Goal: Entertainment & Leisure: Consume media (video, audio)

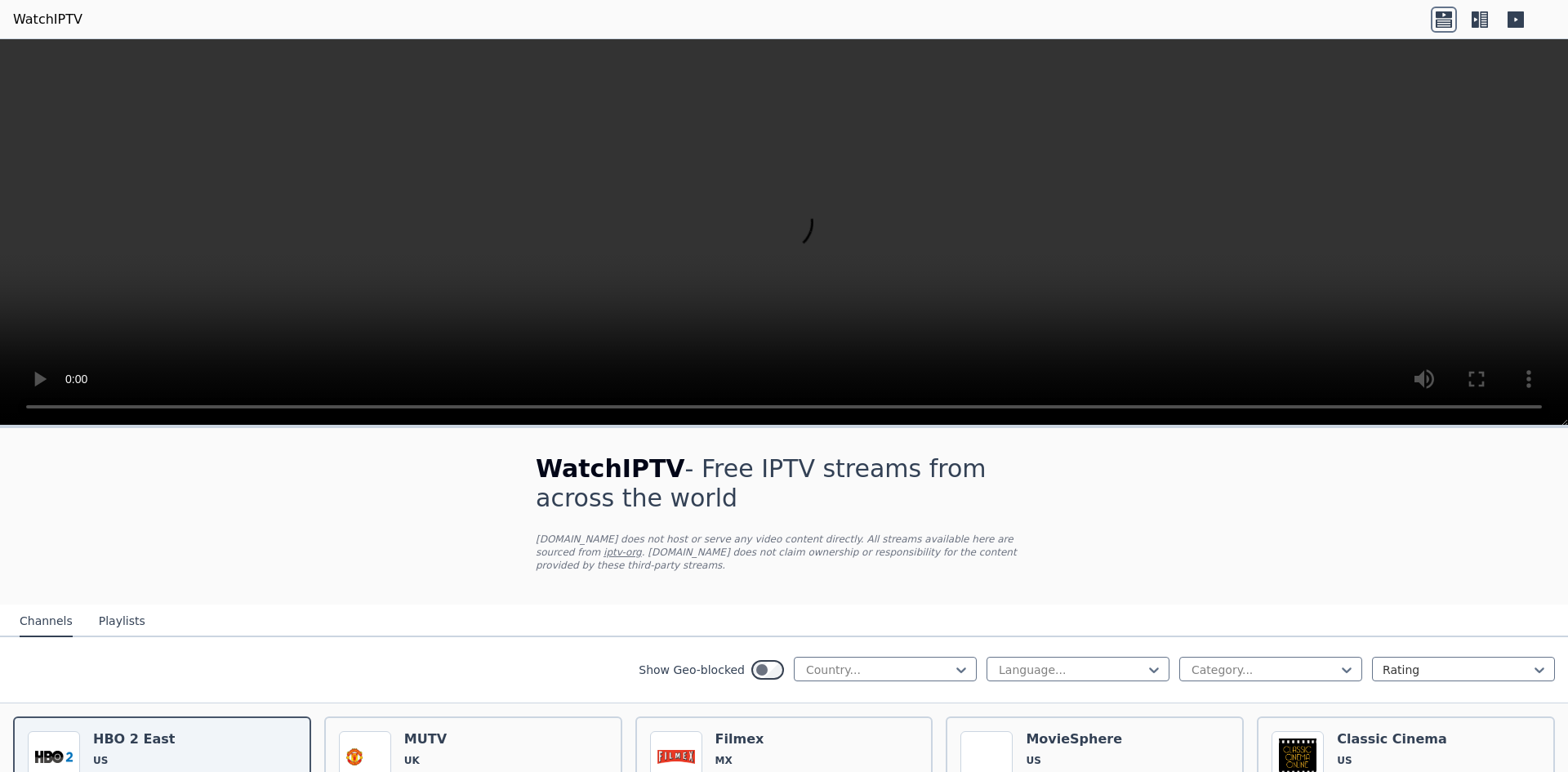
scroll to position [82, 0]
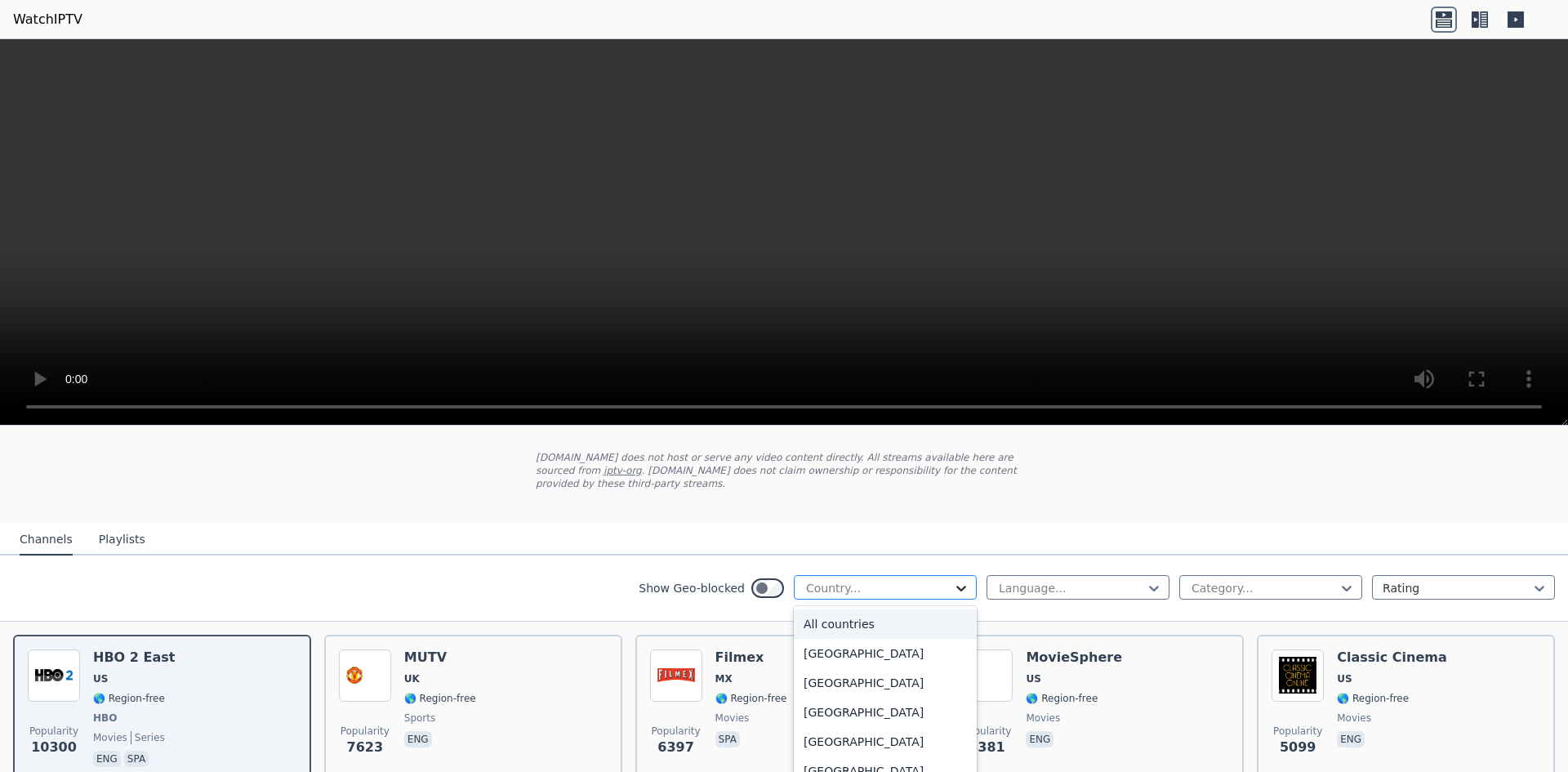
click at [953, 580] on icon at bounding box center [961, 588] width 17 height 17
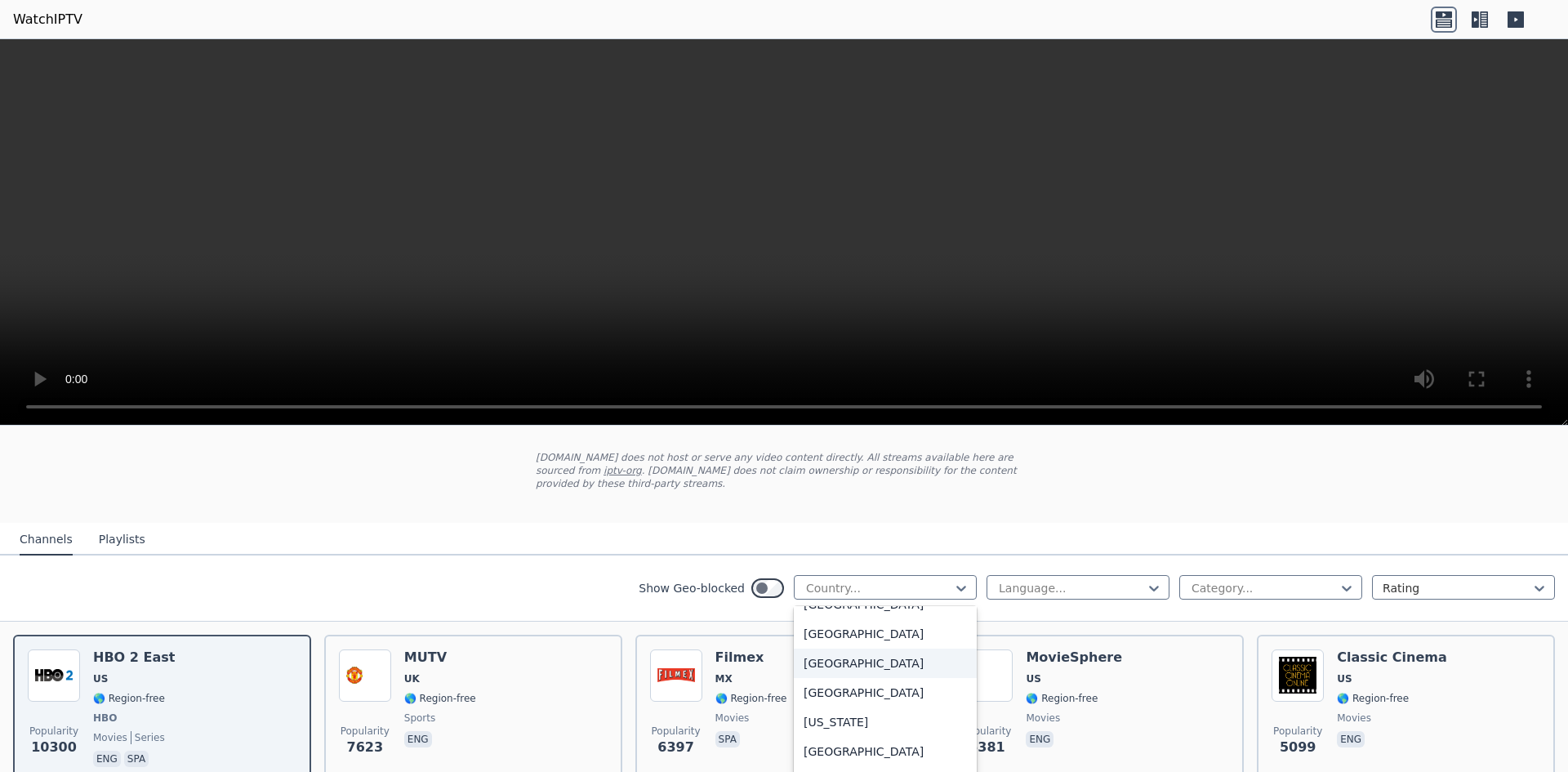
scroll to position [2451, 0]
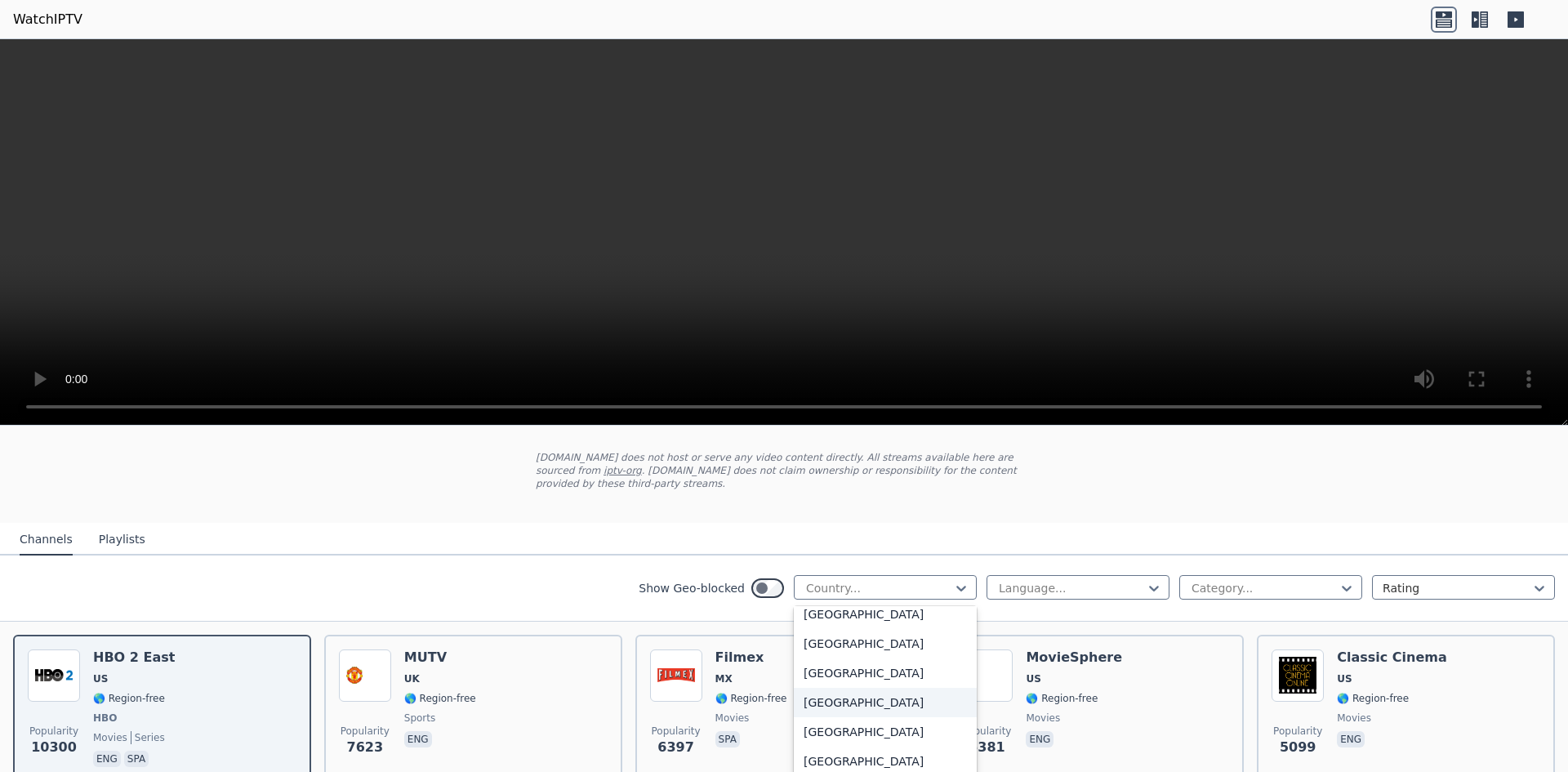
click at [843, 696] on div "[GEOGRAPHIC_DATA]" at bounding box center [885, 703] width 183 height 30
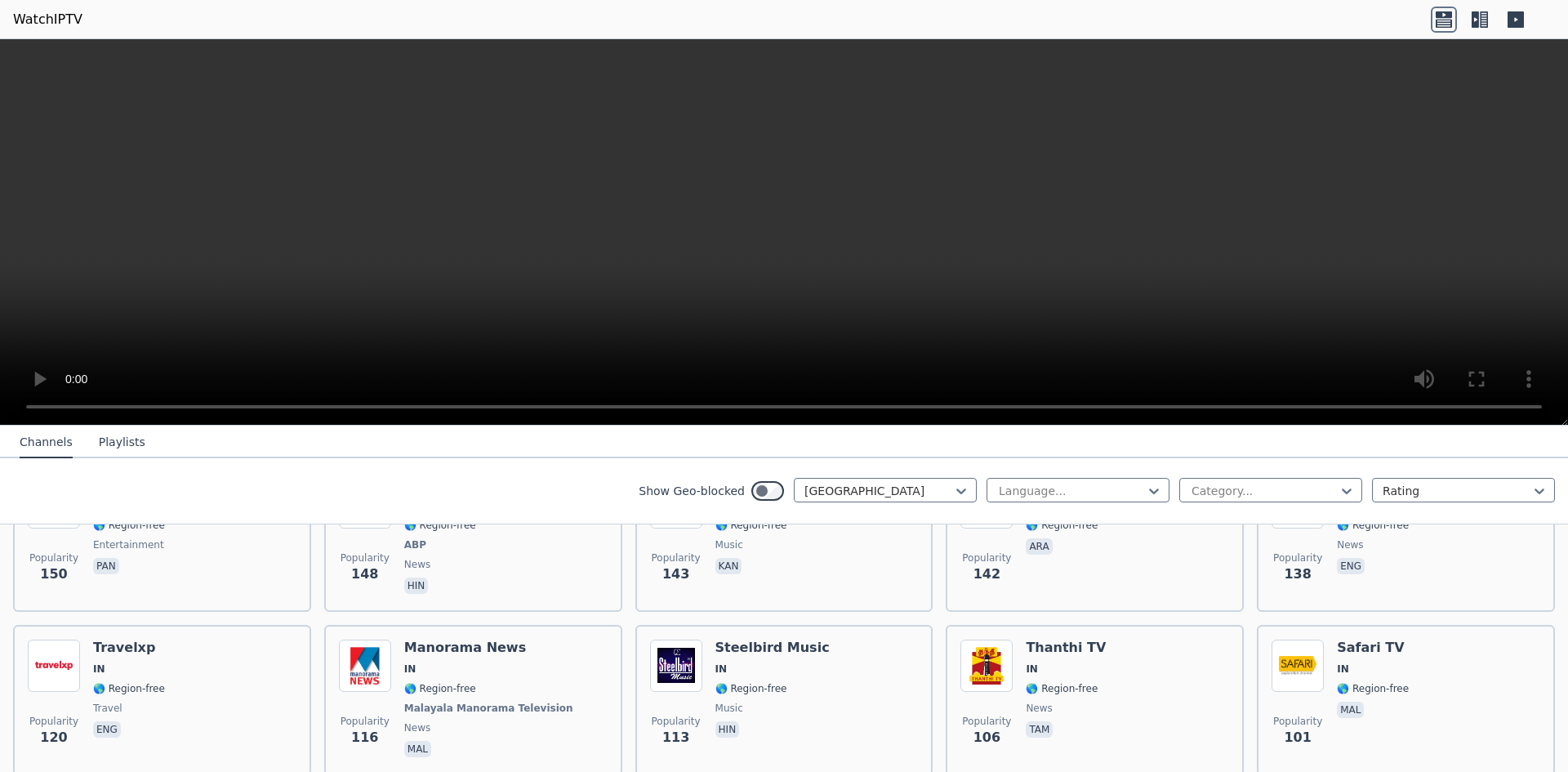
scroll to position [980, 0]
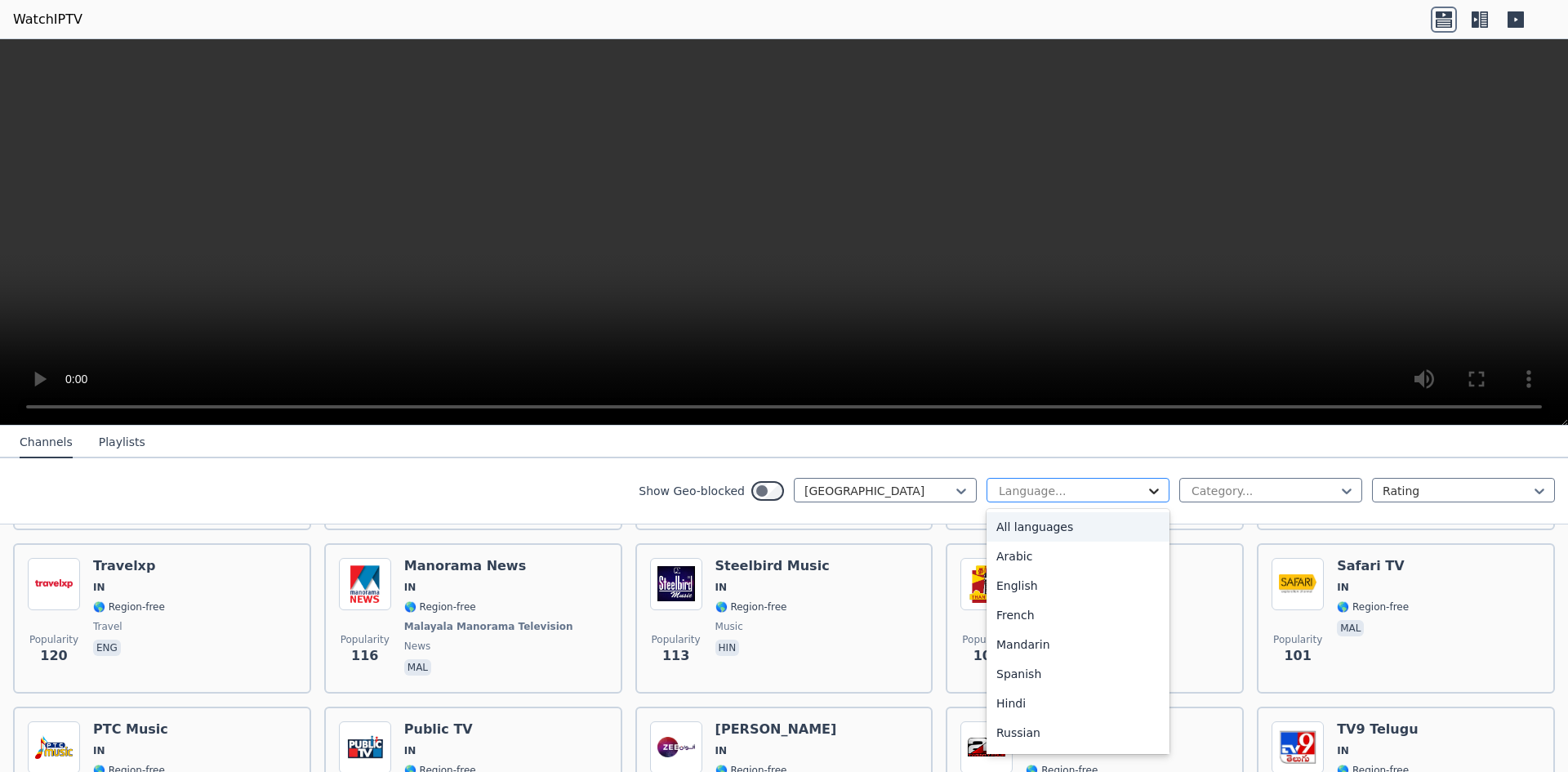
click at [1147, 493] on icon at bounding box center [1154, 491] width 17 height 17
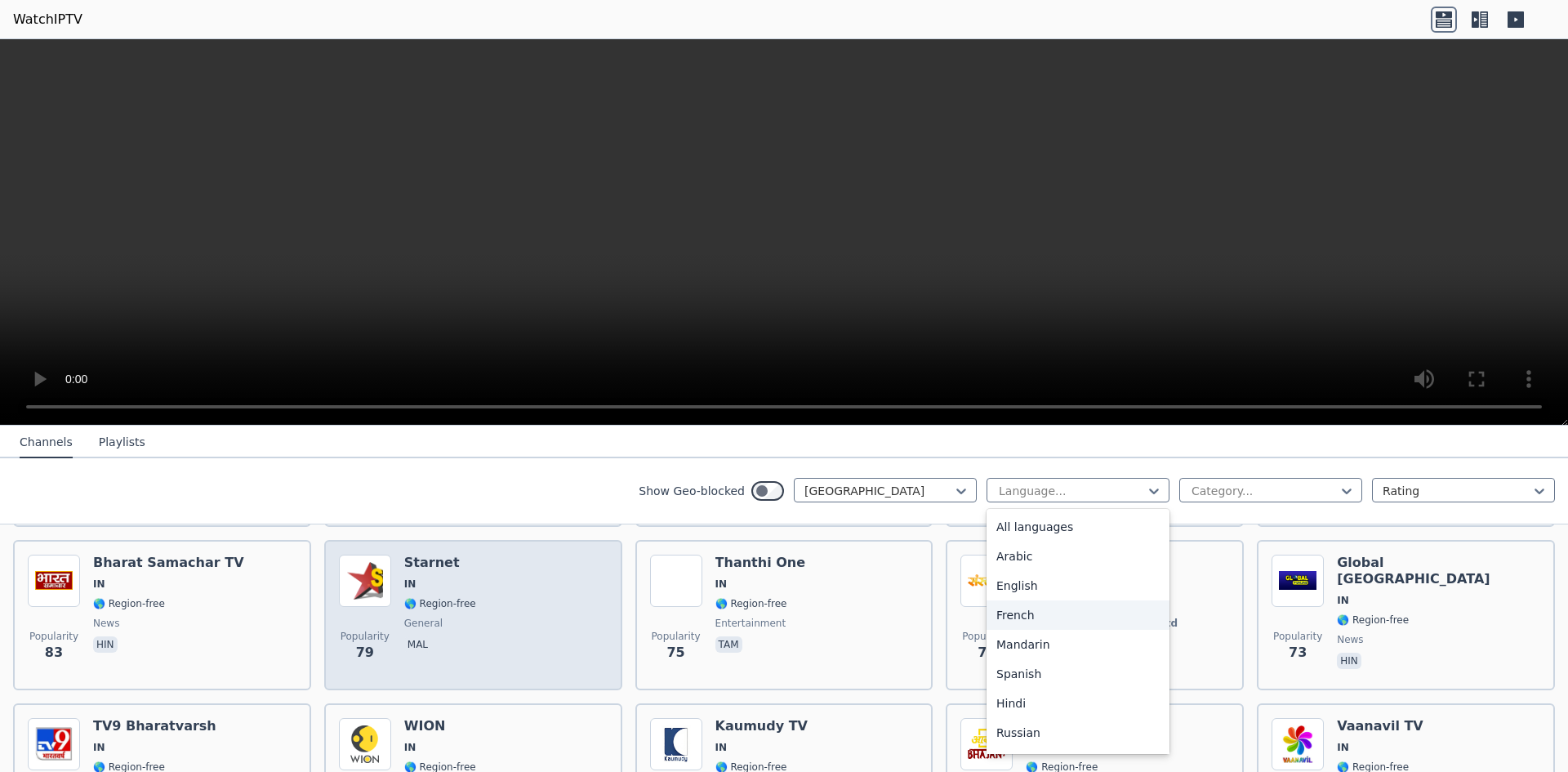
scroll to position [1389, 0]
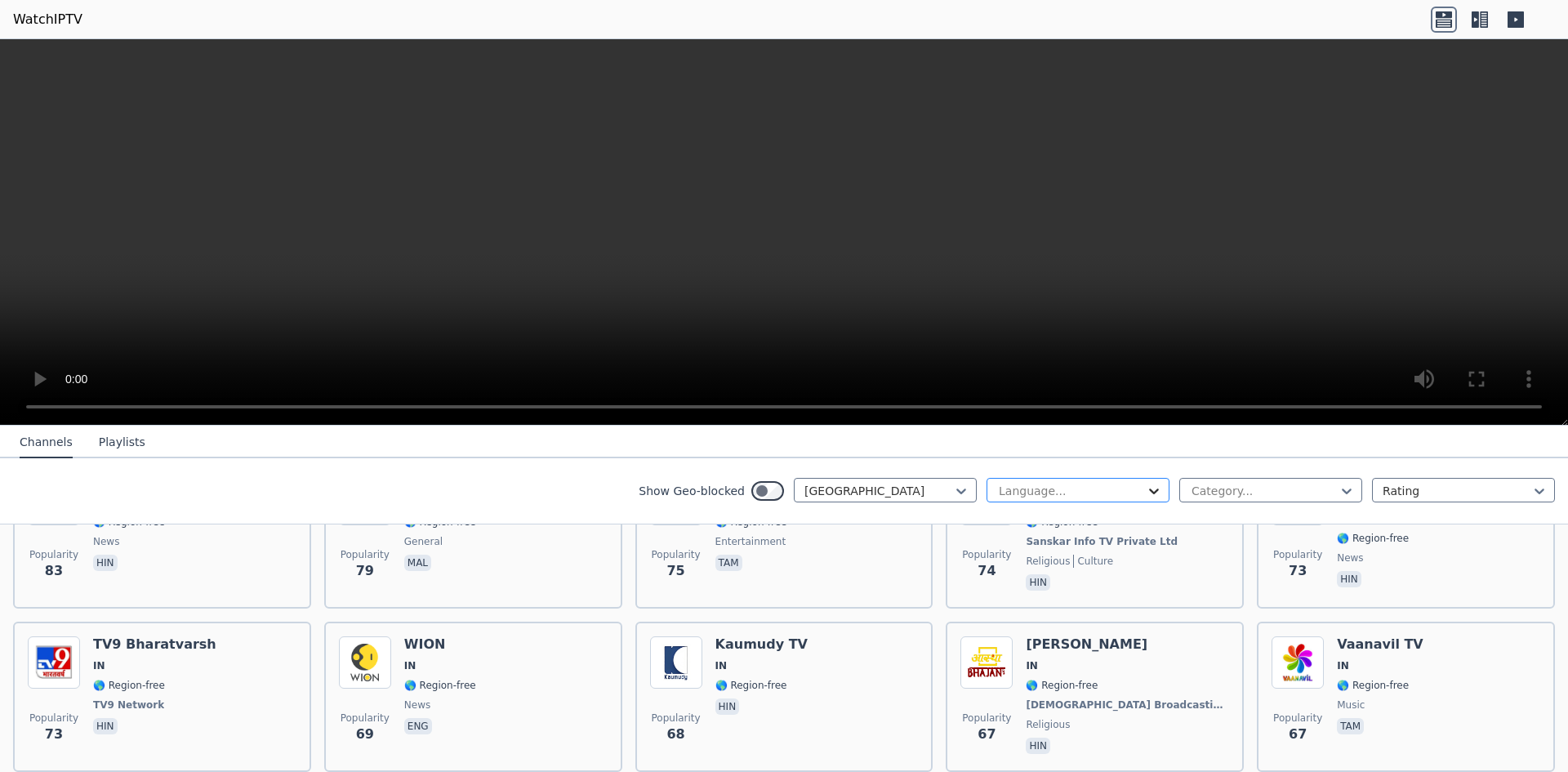
click at [1146, 488] on icon at bounding box center [1154, 491] width 17 height 17
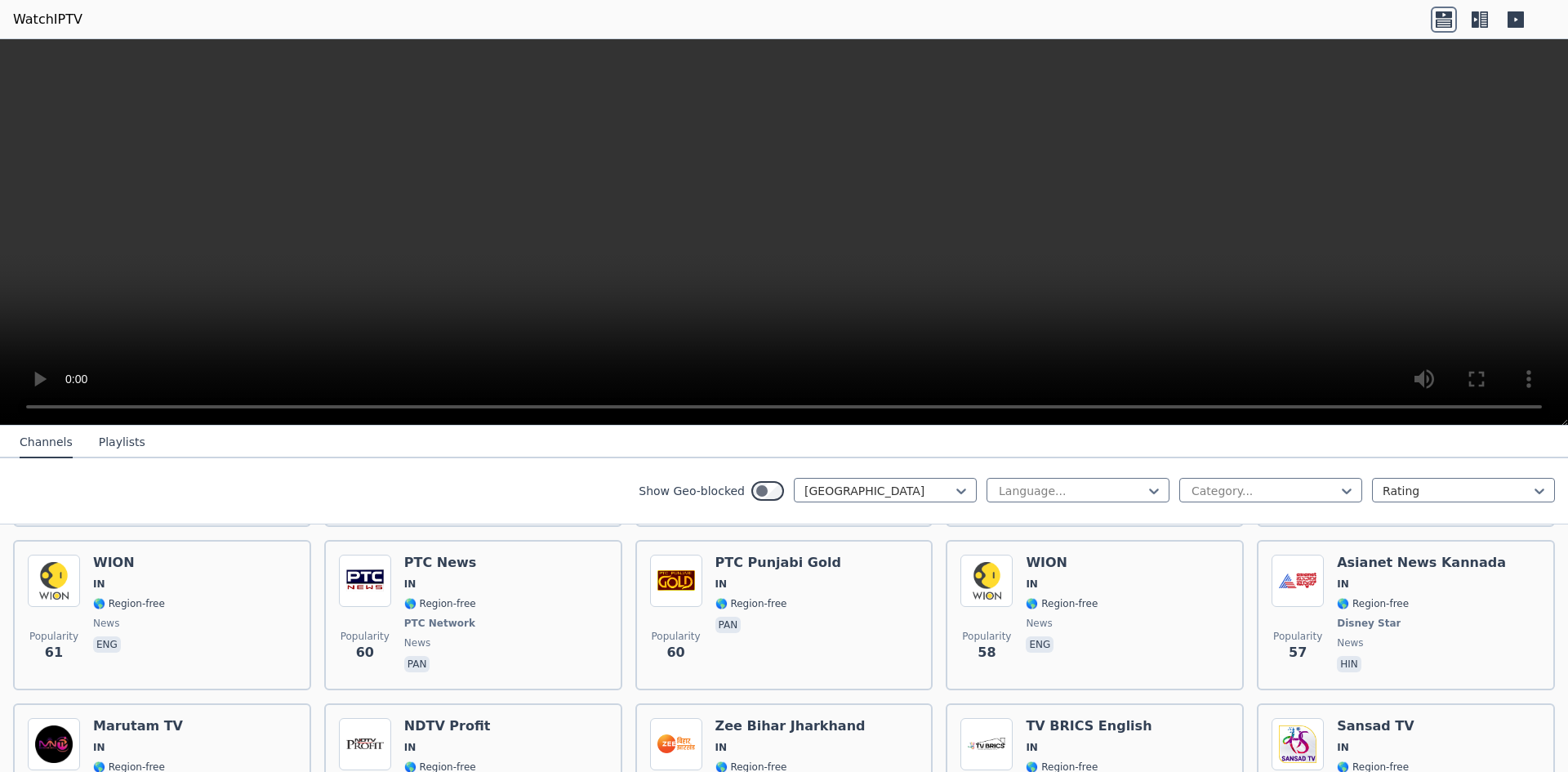
scroll to position [1879, 0]
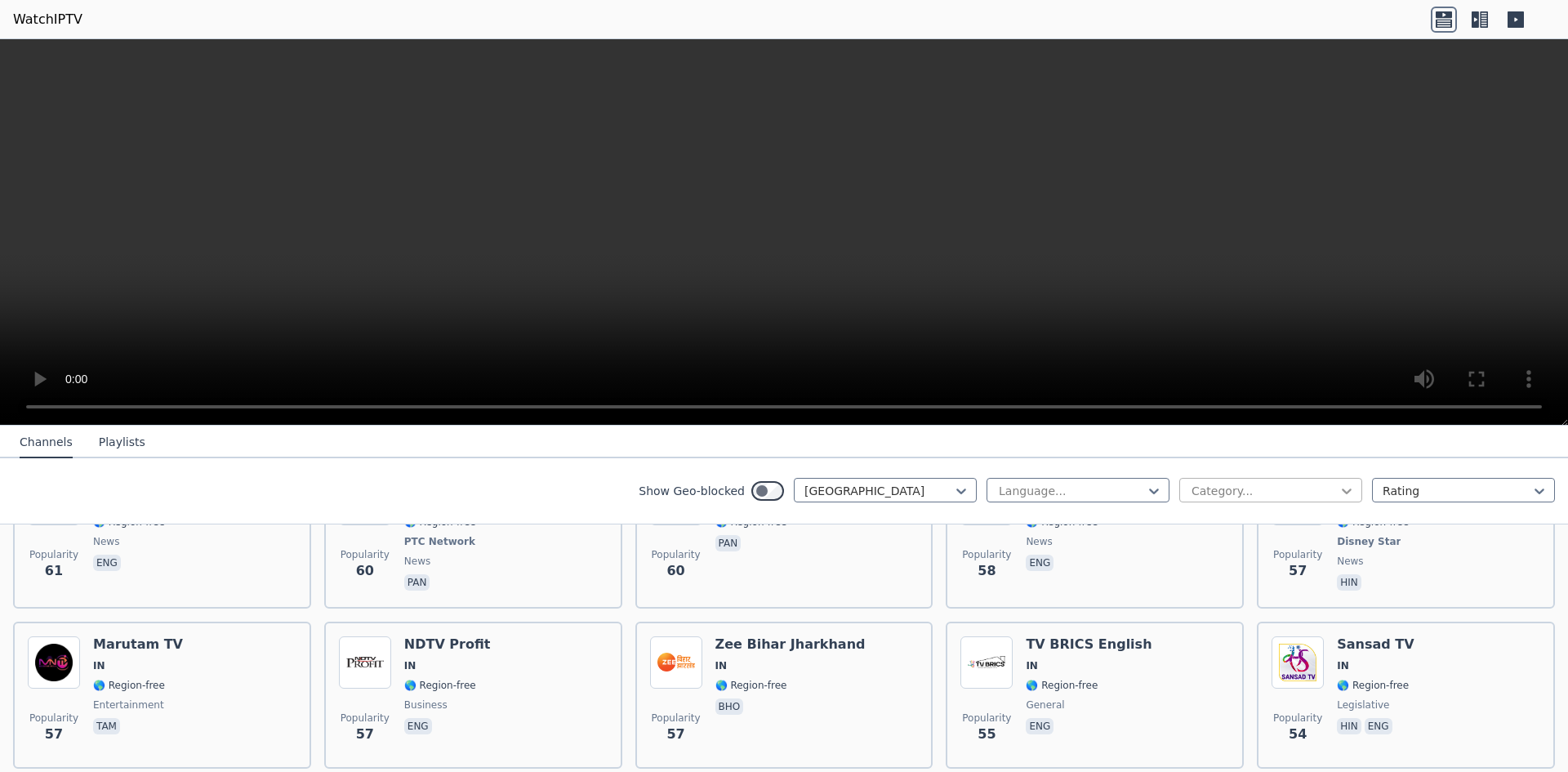
click at [1342, 488] on icon at bounding box center [1346, 491] width 10 height 6
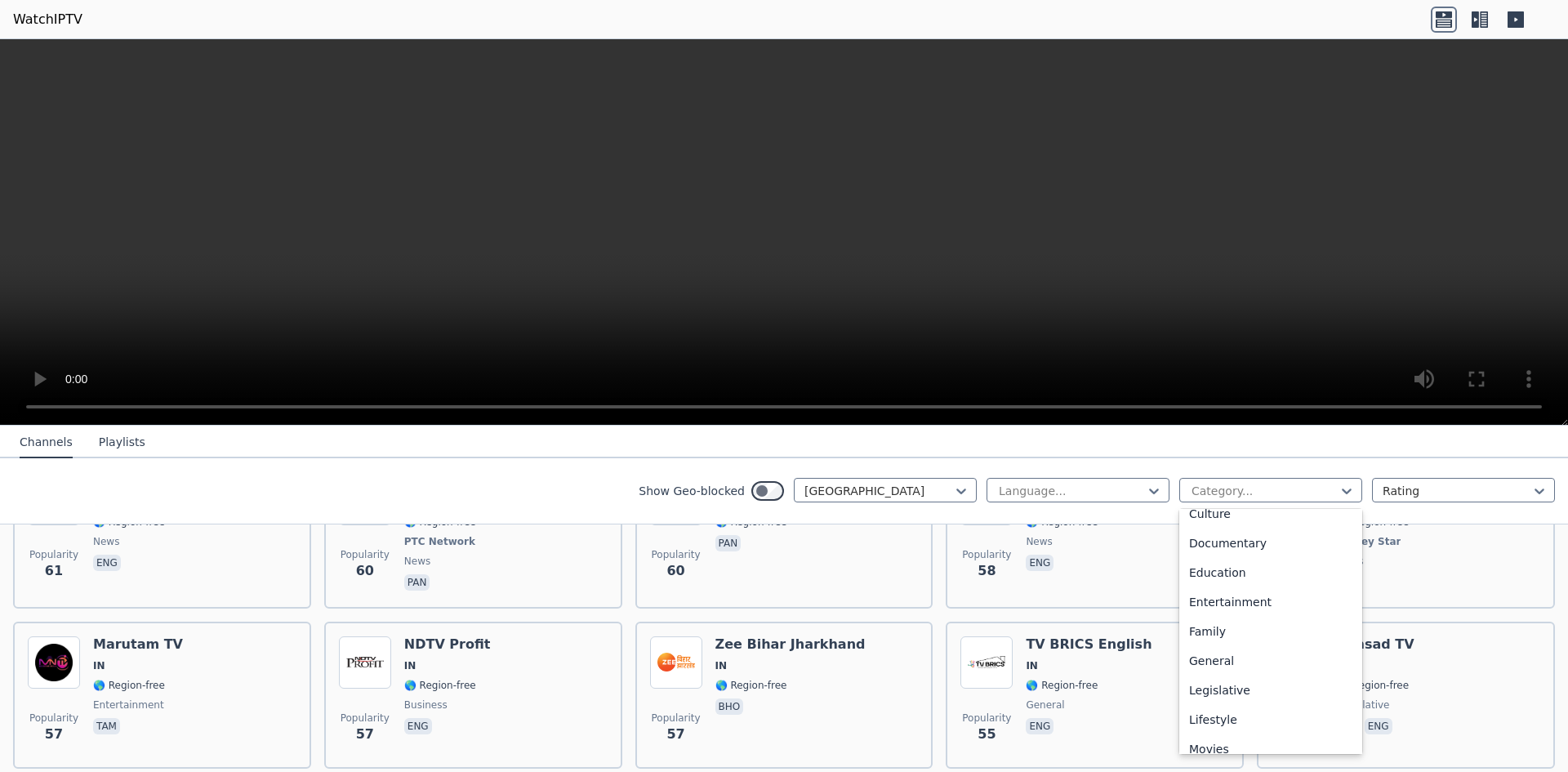
scroll to position [245, 0]
click at [1249, 582] on div "Entertainment" at bounding box center [1271, 576] width 183 height 30
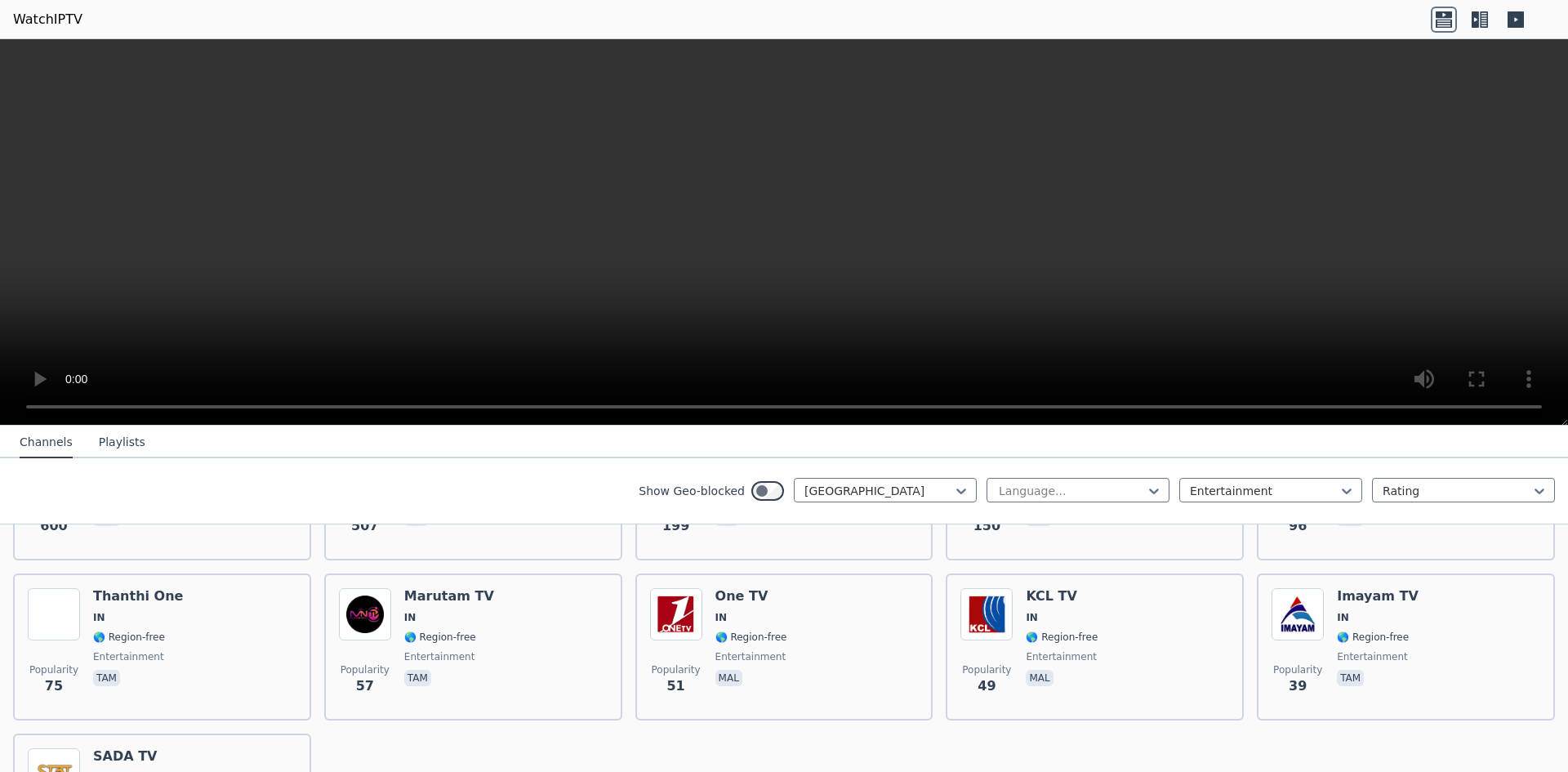
scroll to position [140, 0]
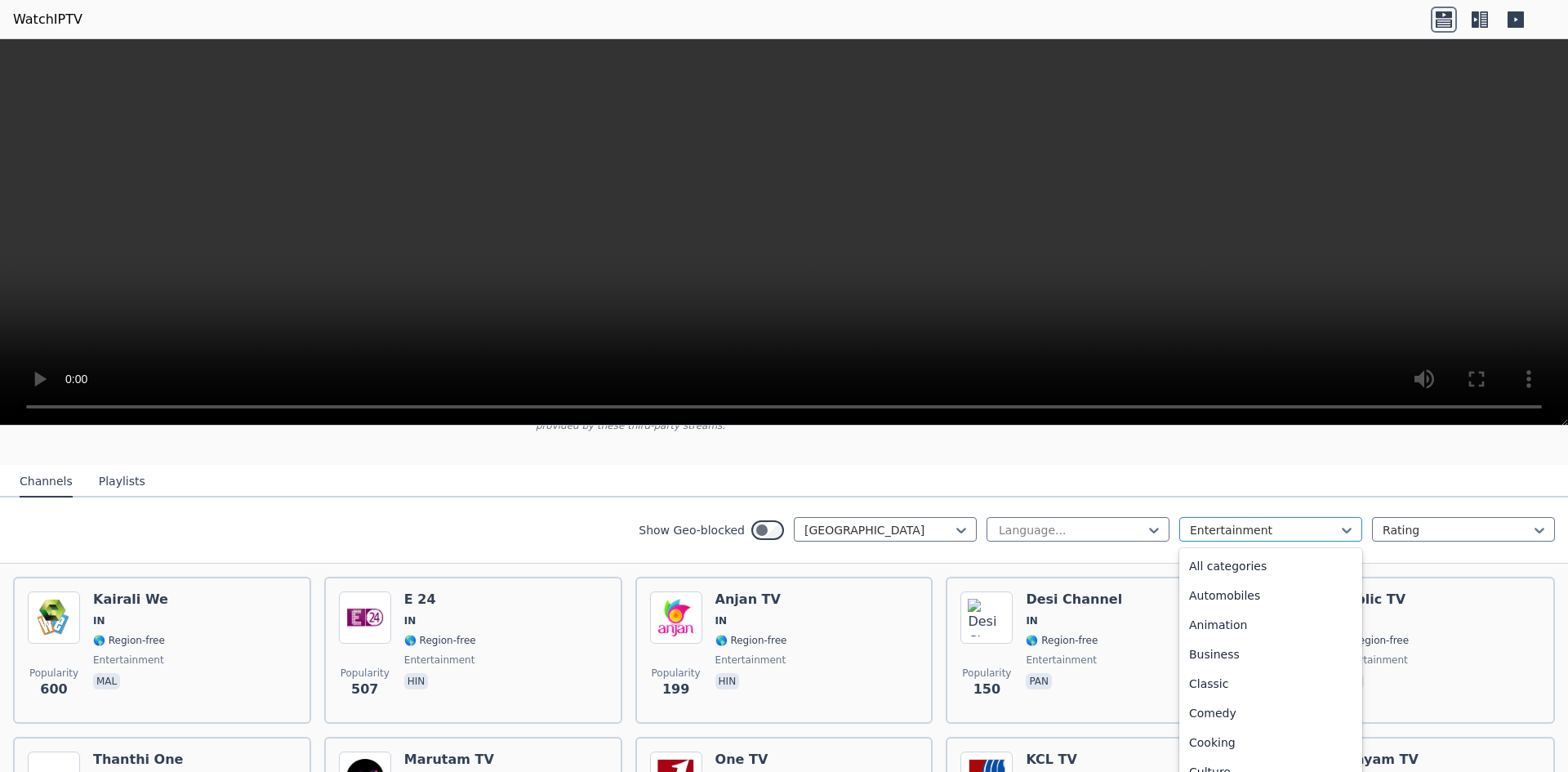
click at [1326, 522] on div at bounding box center [1265, 529] width 148 height 17
click at [1231, 551] on div "All categories" at bounding box center [1271, 566] width 183 height 30
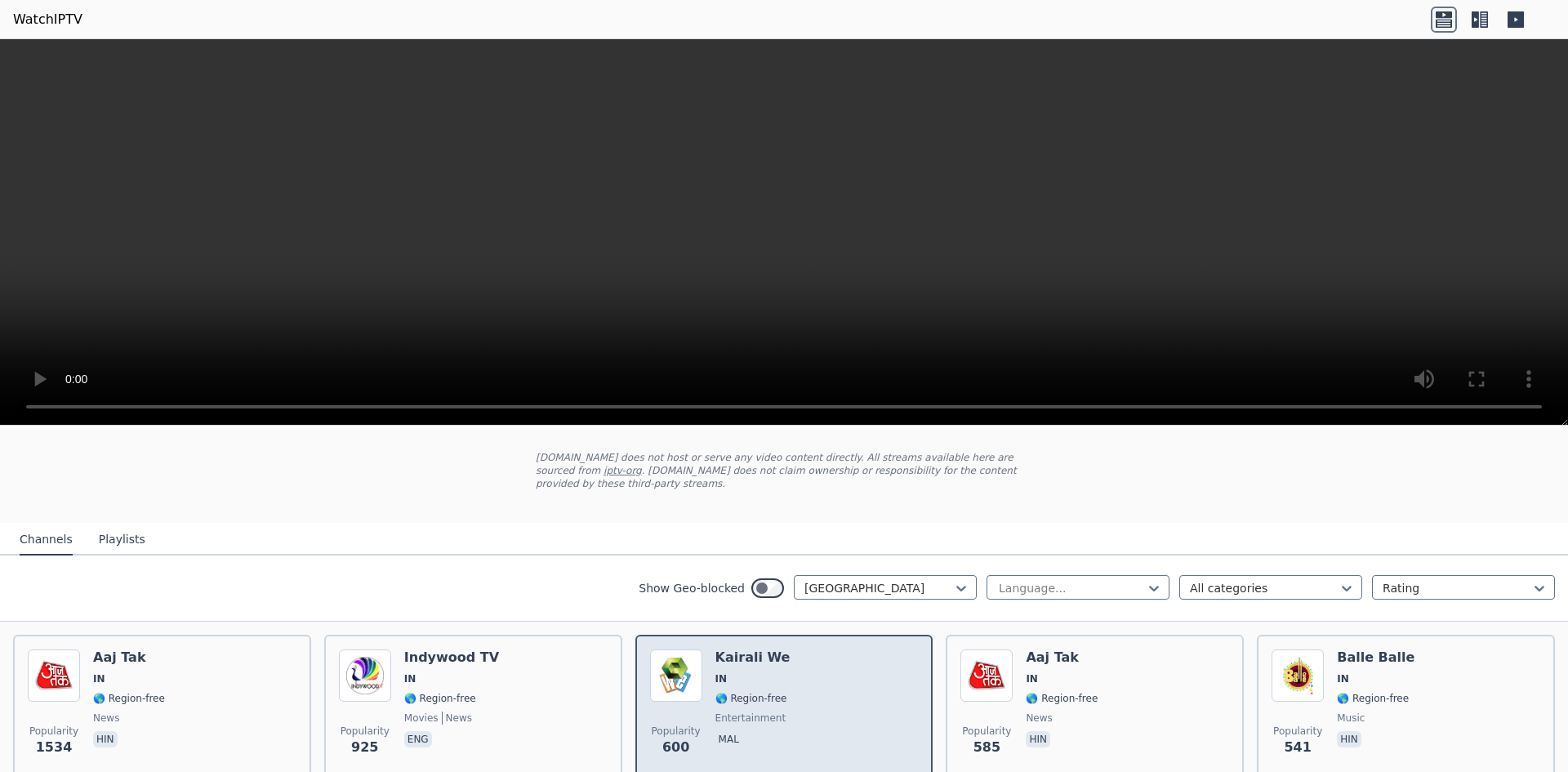
click at [724, 651] on h6 "Kairali We" at bounding box center [753, 658] width 75 height 17
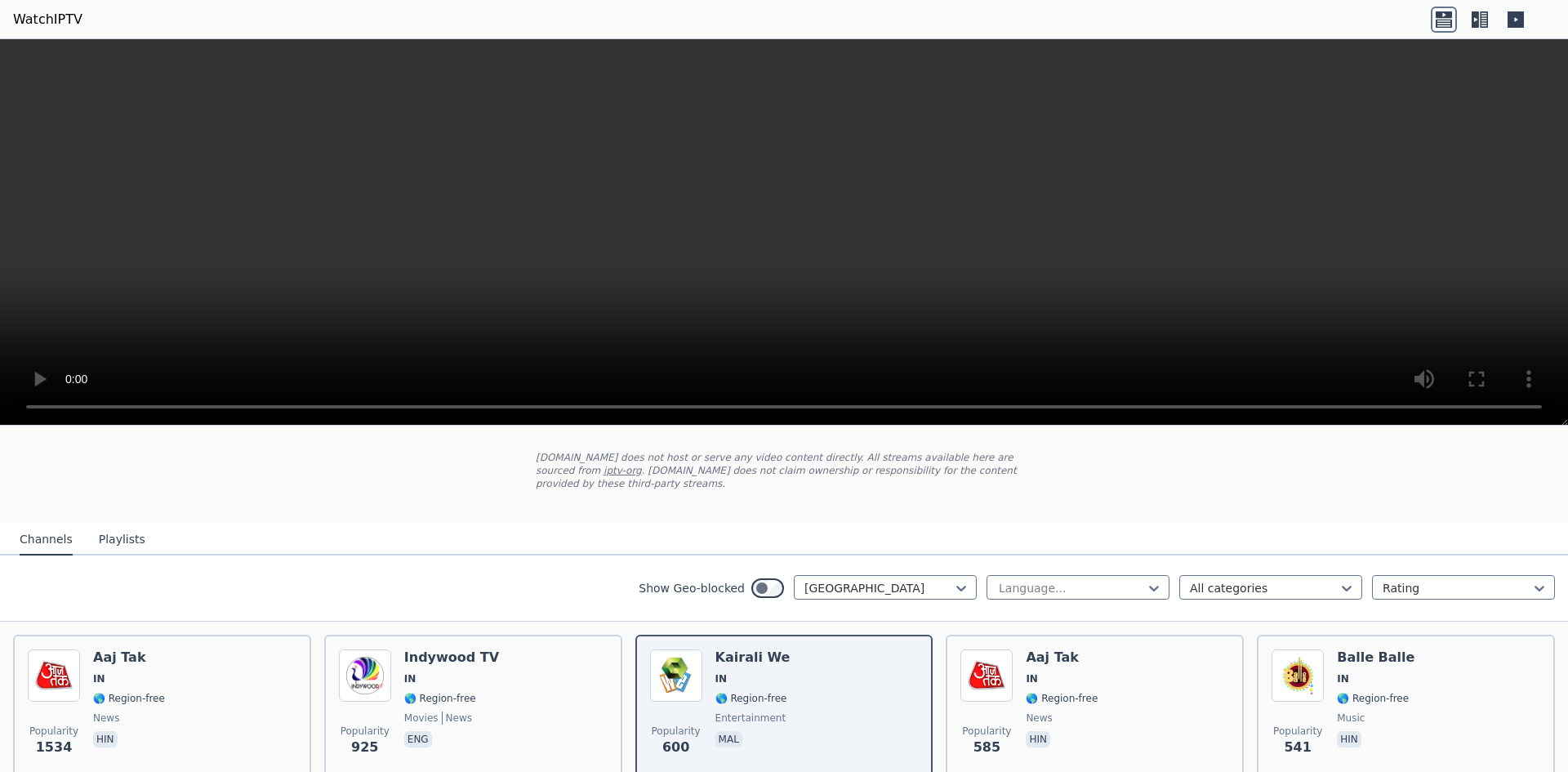
scroll to position [0, 0]
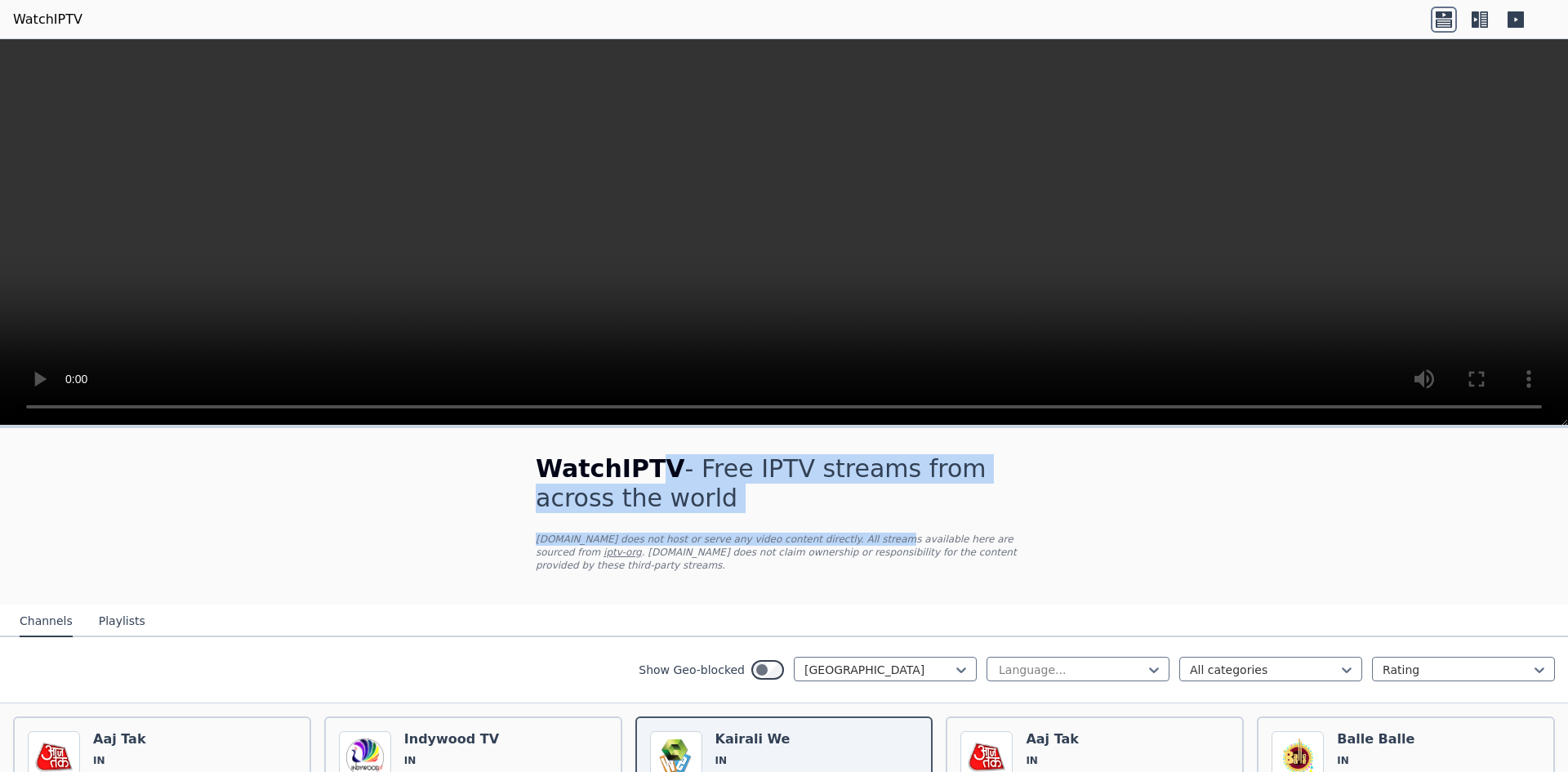
drag, startPoint x: 637, startPoint y: 471, endPoint x: 828, endPoint y: 514, distance: 195.8
click at [828, 514] on div "WatchIPTV - Free IPTV streams from across the world [DOMAIN_NAME] does not host…" at bounding box center [783, 516] width 549 height 176
click at [767, 530] on div "WatchIPTV - Free IPTV streams from across the world [DOMAIN_NAME] does not host…" at bounding box center [783, 516] width 549 height 176
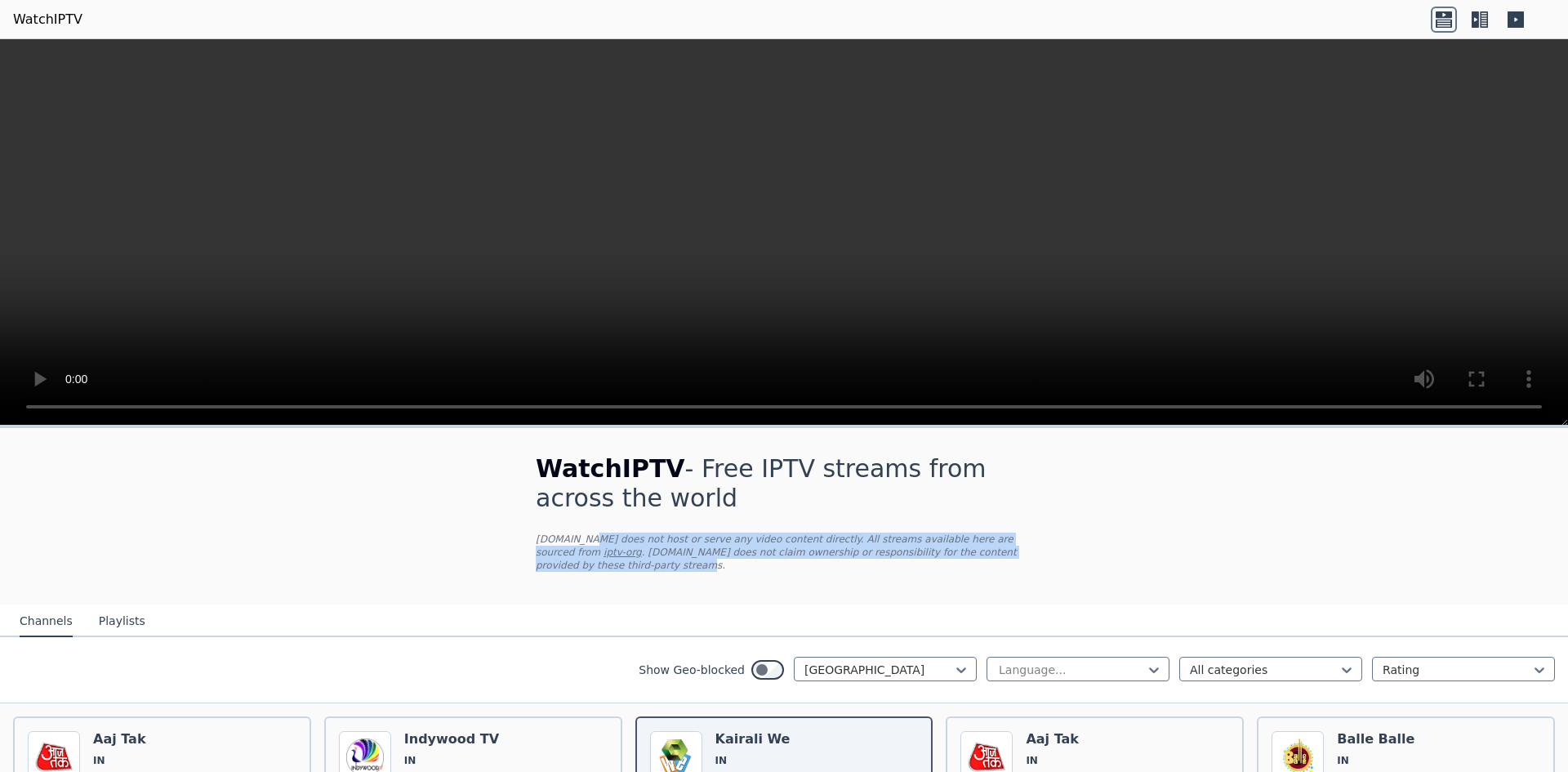
drag, startPoint x: 577, startPoint y: 544, endPoint x: 971, endPoint y: 556, distance: 394.2
click at [971, 556] on p "[DOMAIN_NAME] does not host or serve any video content directly. All streams av…" at bounding box center [783, 552] width 496 height 39
click at [883, 560] on div "WatchIPTV - Free IPTV streams from across the world [DOMAIN_NAME] does not host…" at bounding box center [783, 516] width 549 height 176
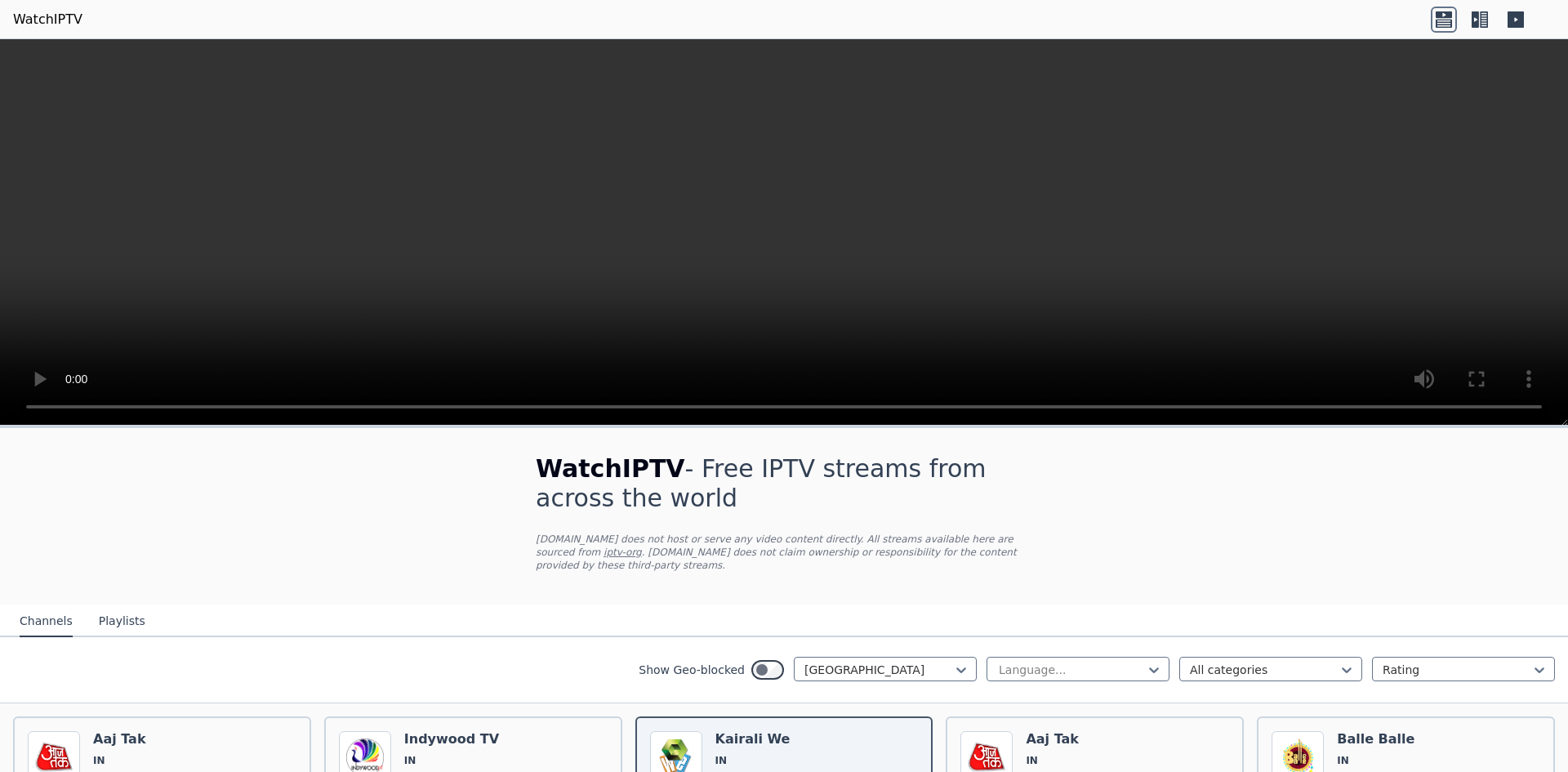
click at [642, 547] on link "iptv-org" at bounding box center [623, 552] width 38 height 11
